Goal: Answer question/provide support

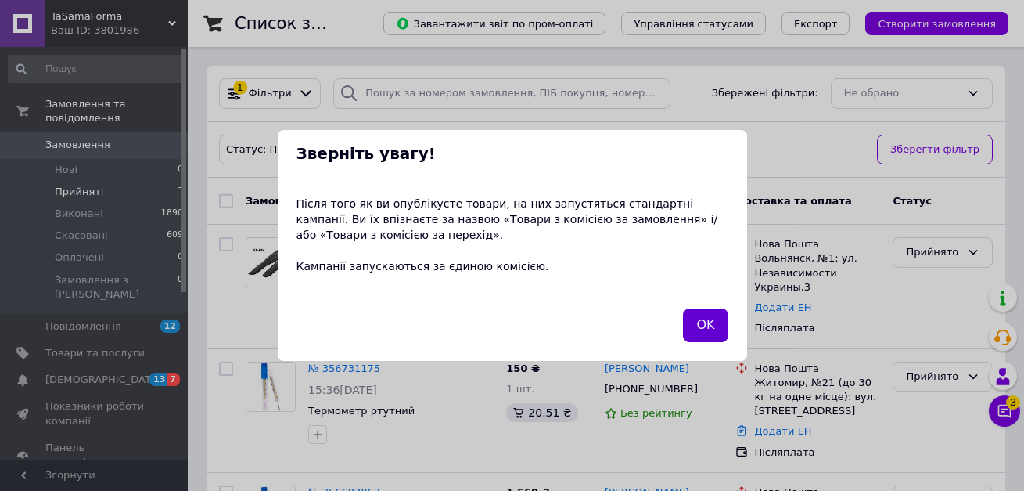
click at [706, 326] on button "OK" at bounding box center [705, 325] width 45 height 34
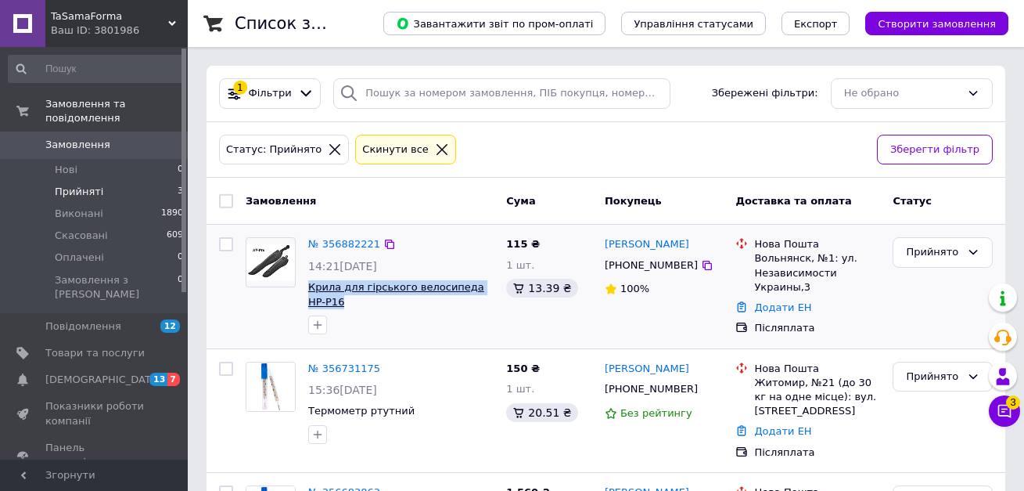
drag, startPoint x: 478, startPoint y: 304, endPoint x: 308, endPoint y: 292, distance: 170.3
click at [308, 292] on span "Крила для гірського велосипеда HP-Р16" at bounding box center [400, 294] width 185 height 29
copy span "Крила для гірського велосипеда HP-Р16"
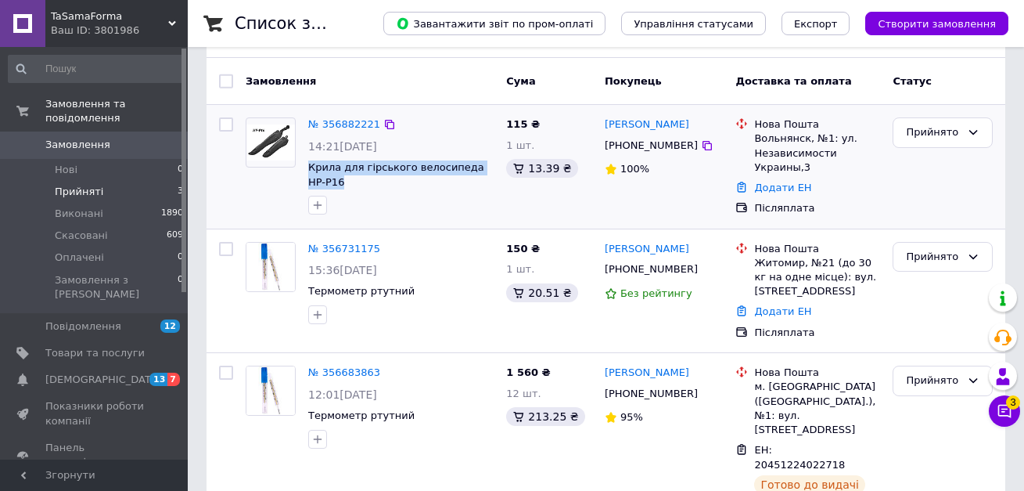
scroll to position [131, 0]
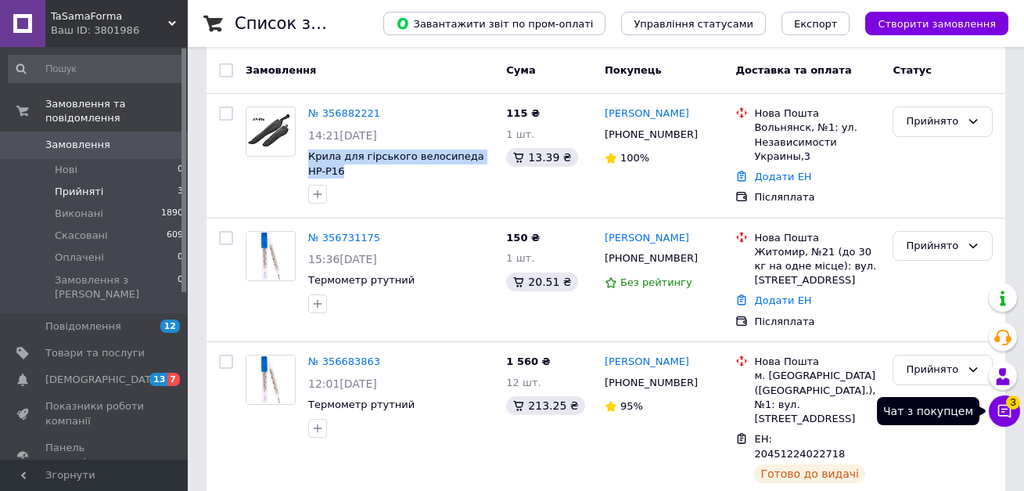
click at [994, 412] on button "Чат з покупцем 3" at bounding box center [1004, 410] width 31 height 31
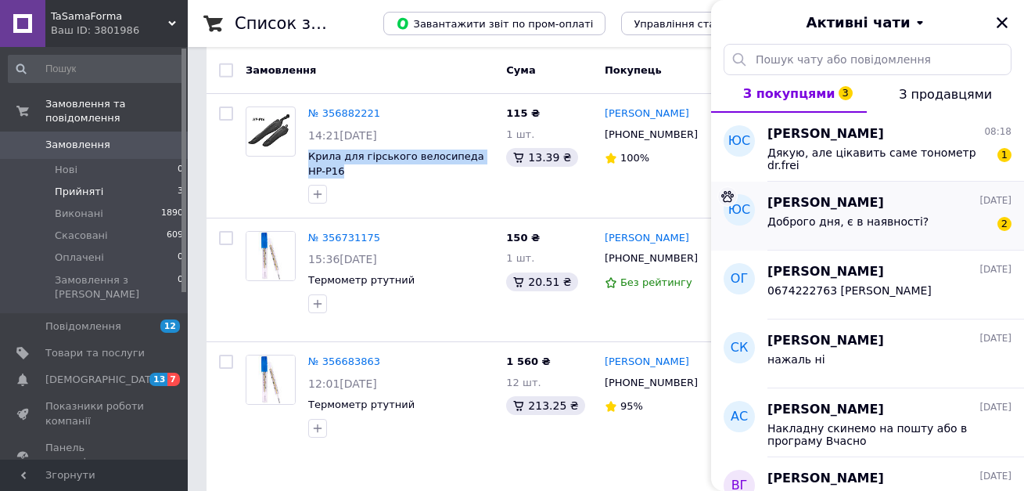
click at [844, 215] on span "Доброго дня, є в наявності?" at bounding box center [848, 221] width 161 height 13
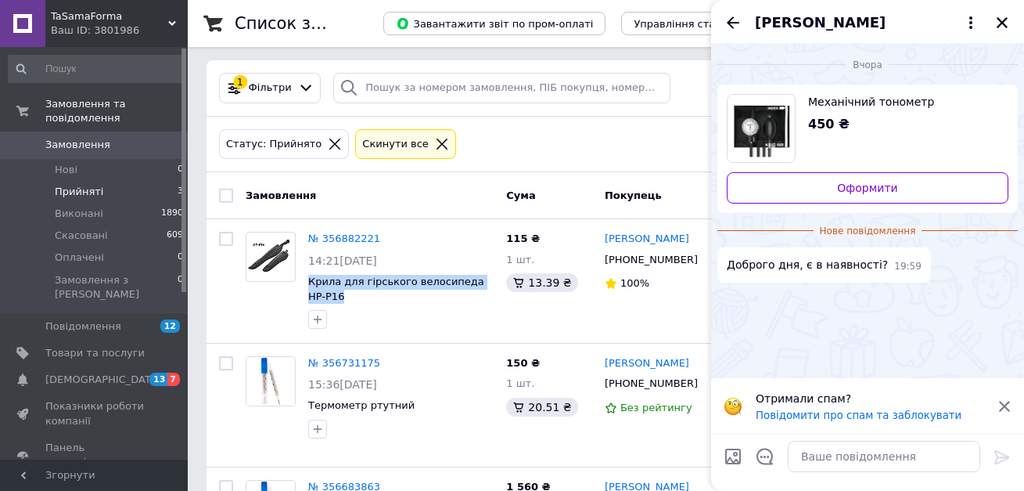
scroll to position [0, 0]
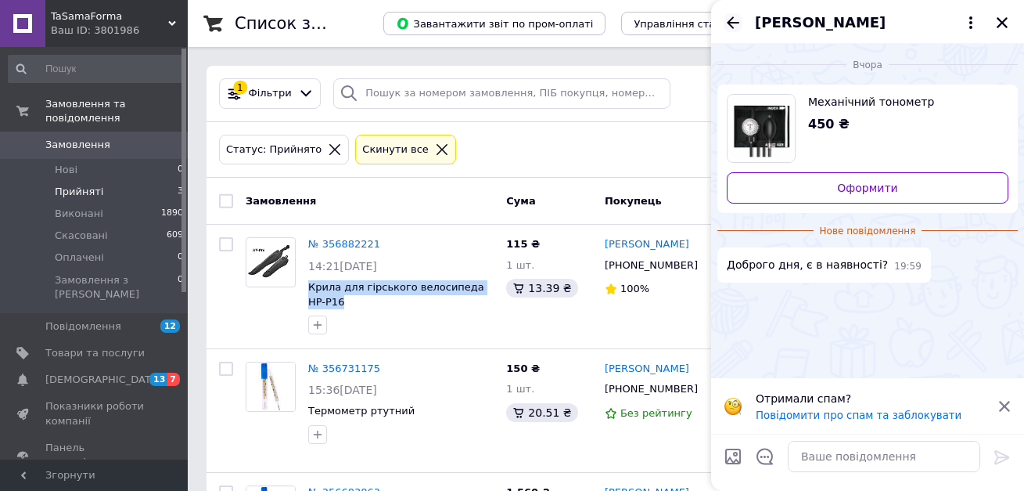
click at [732, 20] on icon "Назад" at bounding box center [733, 22] width 19 height 19
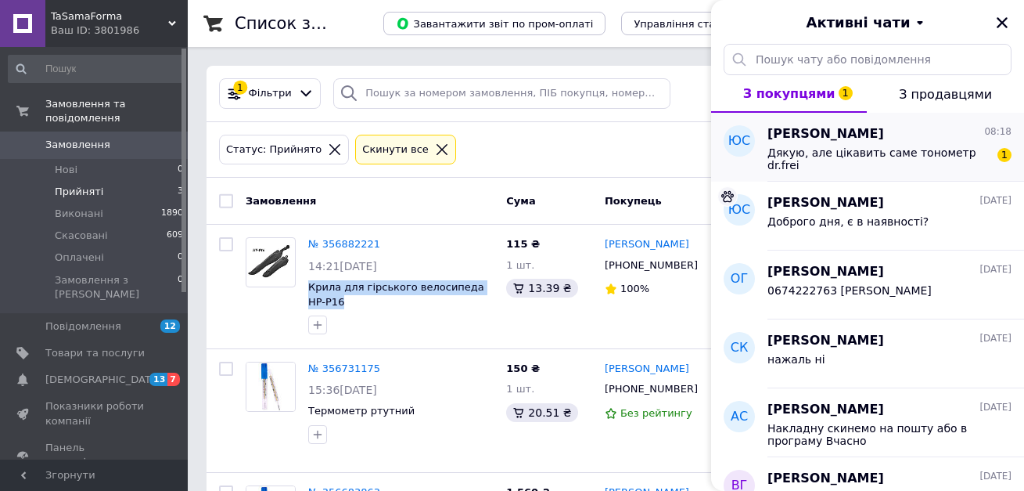
click at [837, 150] on span "Дякую, але цікавить саме тонометр dr.frei" at bounding box center [879, 158] width 222 height 25
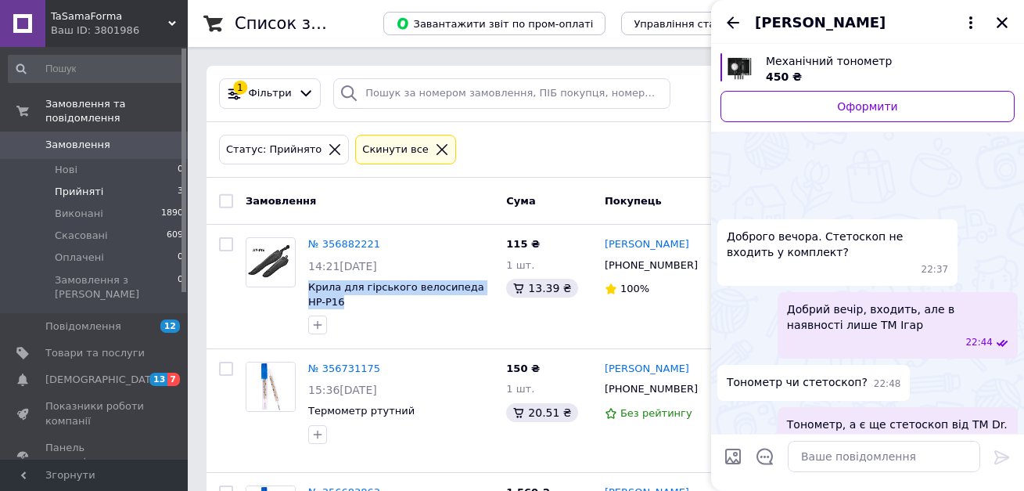
scroll to position [169, 0]
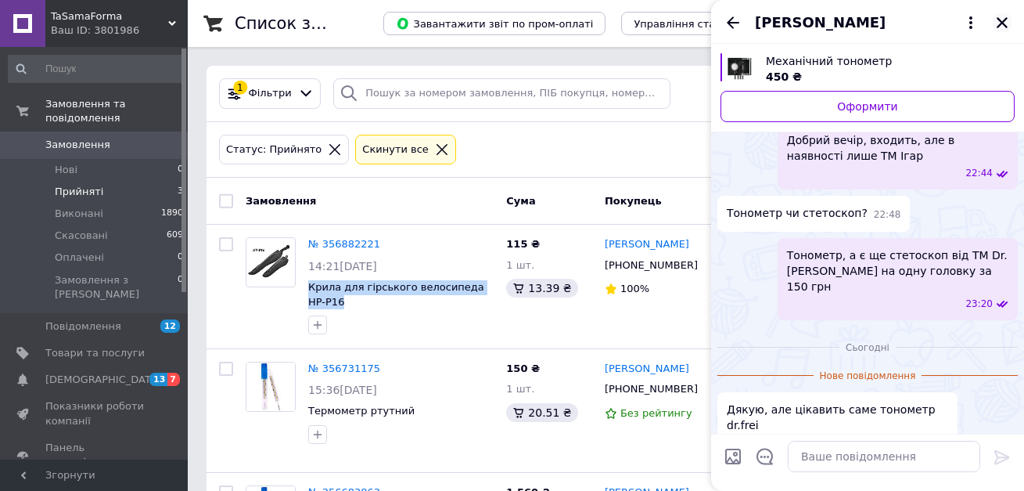
drag, startPoint x: 1003, startPoint y: 17, endPoint x: 995, endPoint y: 20, distance: 8.4
click at [1001, 17] on icon "Закрити" at bounding box center [1002, 23] width 14 height 14
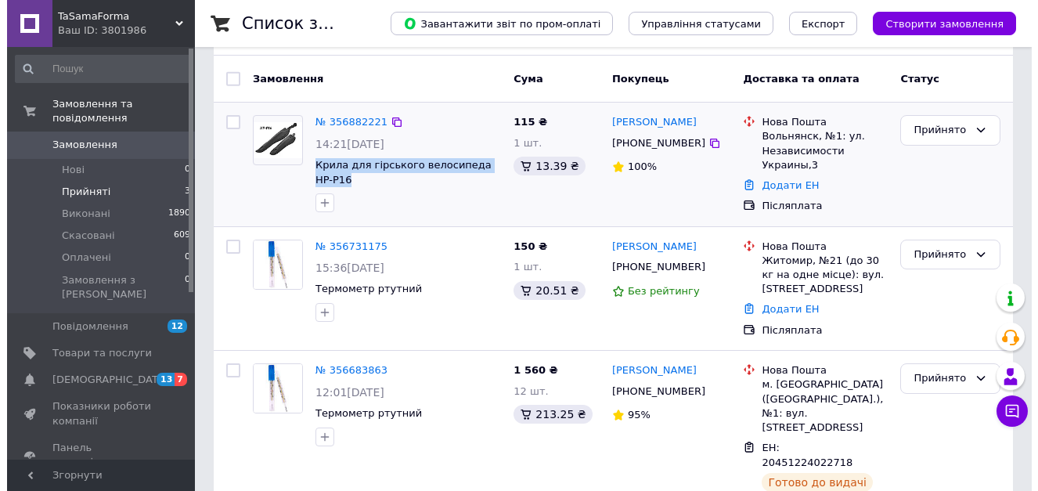
scroll to position [131, 0]
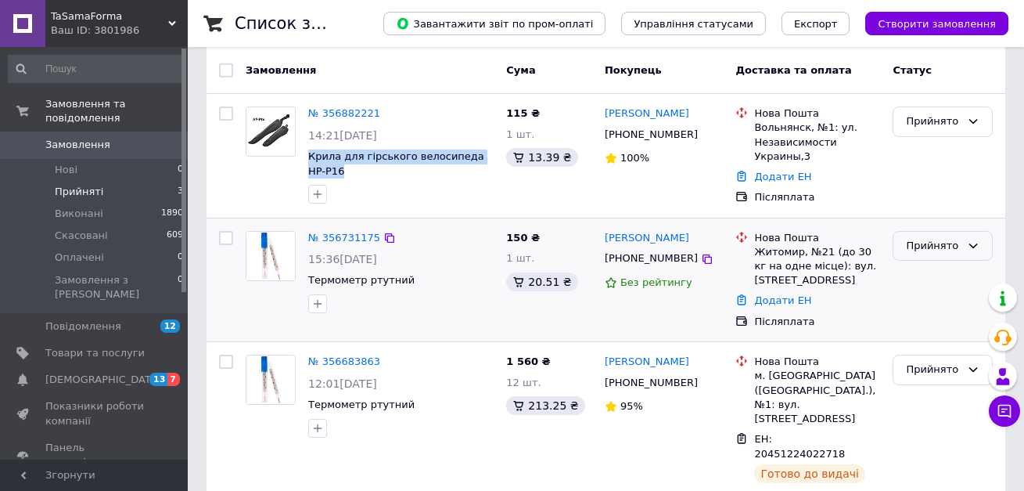
click at [975, 243] on icon at bounding box center [973, 245] width 13 height 13
click at [932, 308] on li "Скасовано" at bounding box center [943, 307] width 99 height 29
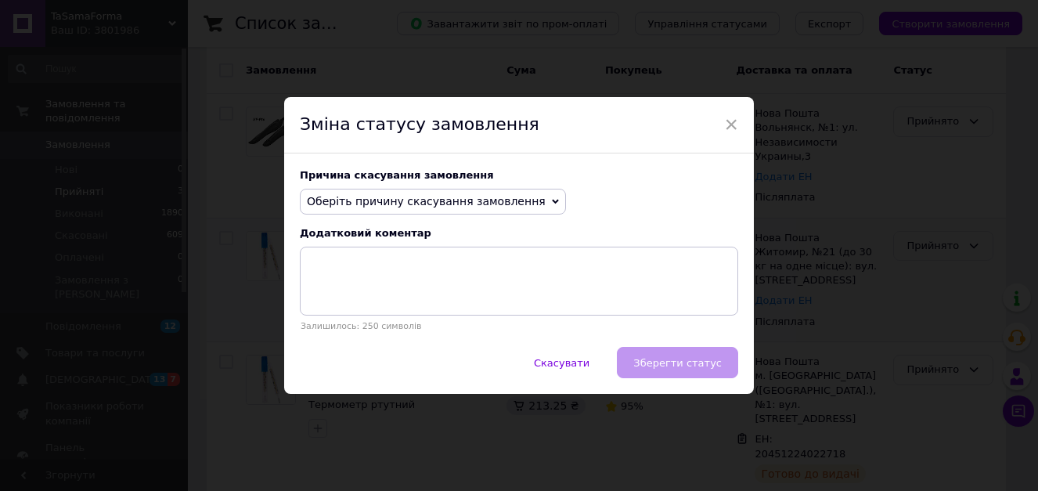
click at [552, 200] on icon at bounding box center [555, 201] width 7 height 7
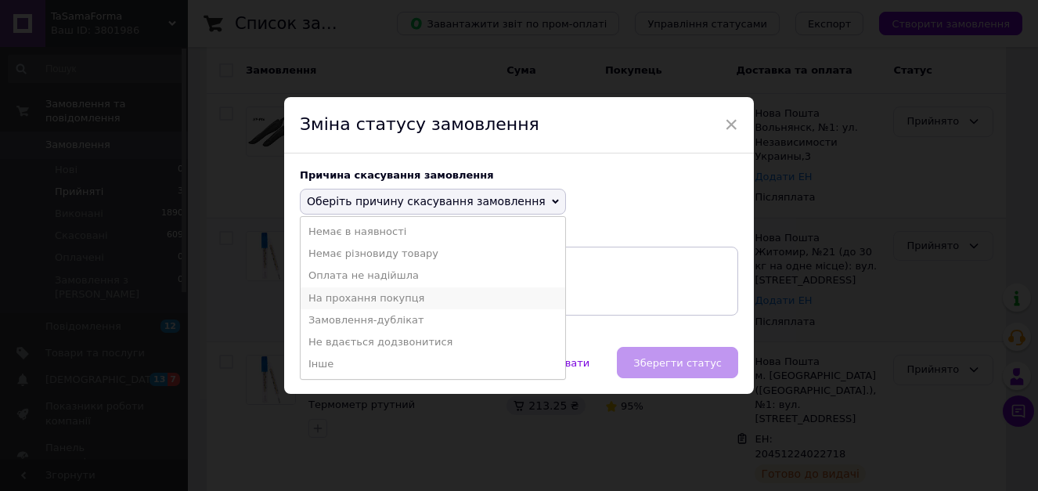
click at [392, 293] on li "На прохання покупця" at bounding box center [432, 298] width 264 height 22
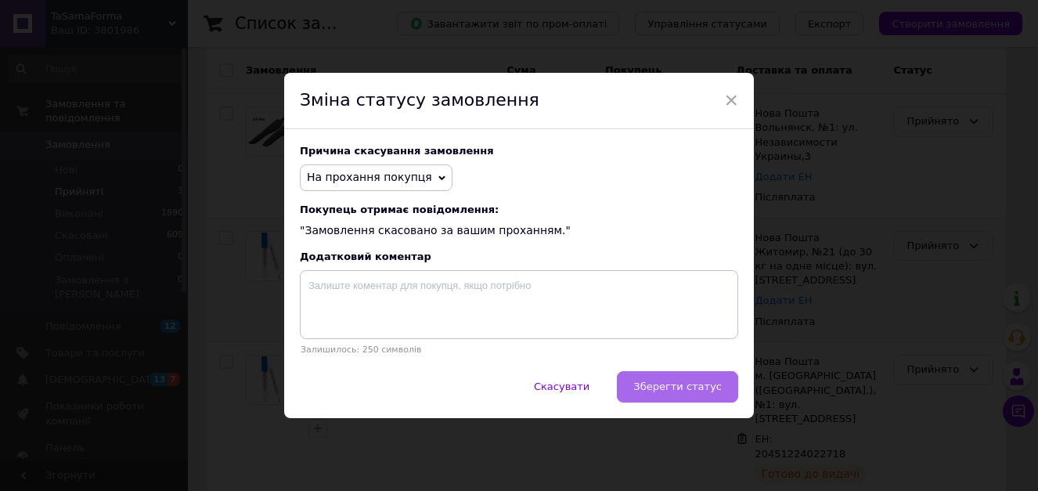
click at [668, 396] on button "Зберегти статус" at bounding box center [677, 386] width 121 height 31
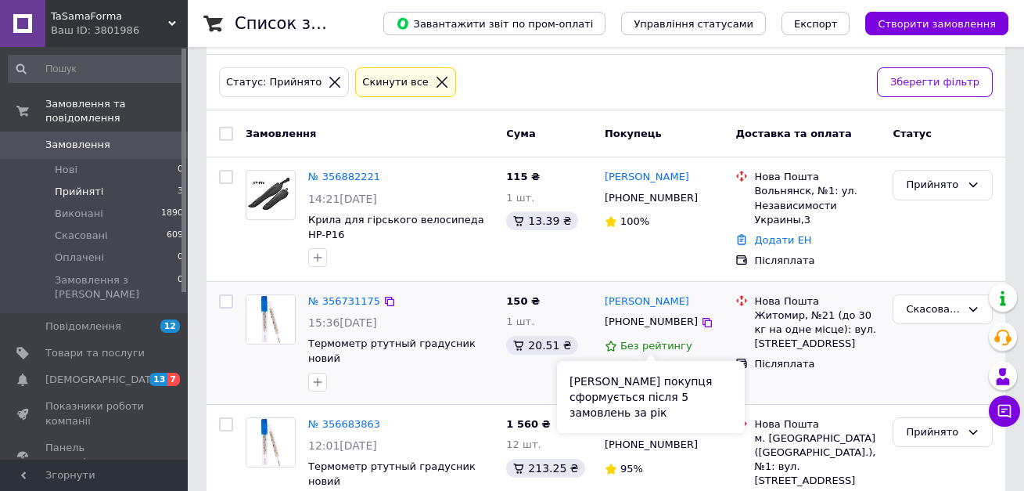
scroll to position [0, 0]
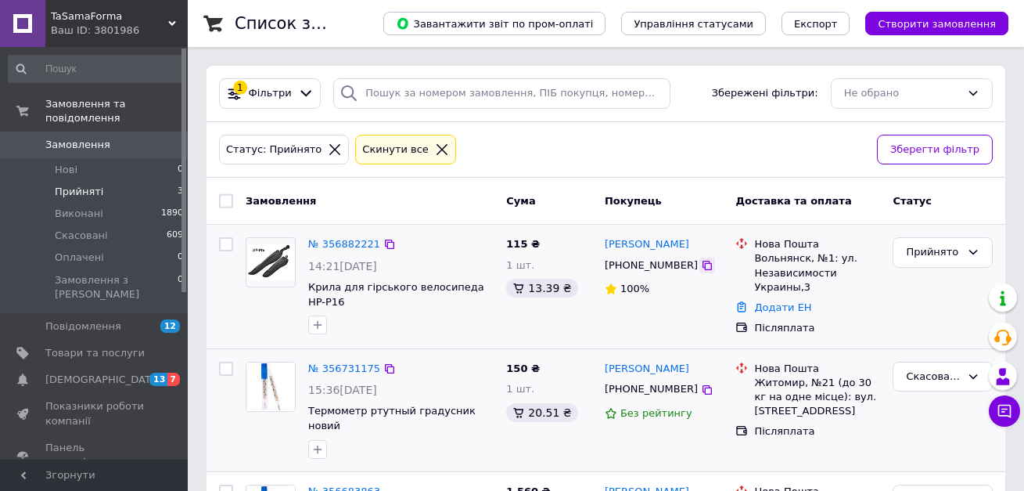
click at [703, 264] on icon at bounding box center [707, 265] width 9 height 9
drag, startPoint x: 394, startPoint y: 304, endPoint x: 304, endPoint y: 287, distance: 91.5
click at [304, 287] on div "№ 356882221 14:21[DATE] Крила для гірського велосипеда HP-Р16" at bounding box center [401, 286] width 198 height 110
copy span "Крила для гірського велосипеда HP-Р16"
